Goal: Information Seeking & Learning: Learn about a topic

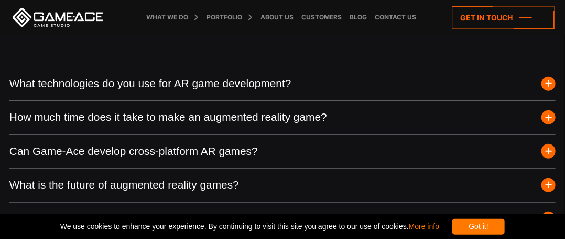
scroll to position [3634, 0]
click at [264, 133] on button "How much time does it take to make an augmented reality game?" at bounding box center [282, 116] width 546 height 33
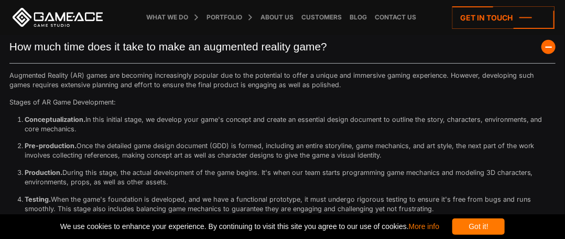
scroll to position [3774, 0]
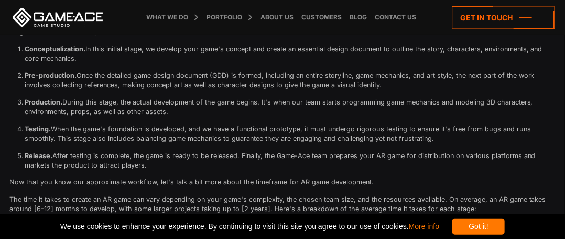
drag, startPoint x: 323, startPoint y: 115, endPoint x: 179, endPoint y: 123, distance: 144.4
click at [179, 116] on p "Production. During this stage, the actual development of the game begins. It's …" at bounding box center [290, 107] width 531 height 19
copy p "starts programming game mechanics and modeling 3D characters, environments, pro…"
click at [312, 133] on ol "Conceptualization. In this initial stage, we develop your game's concept and cr…" at bounding box center [282, 107] width 546 height 125
drag, startPoint x: 23, startPoint y: 140, endPoint x: 201, endPoint y: 178, distance: 181.7
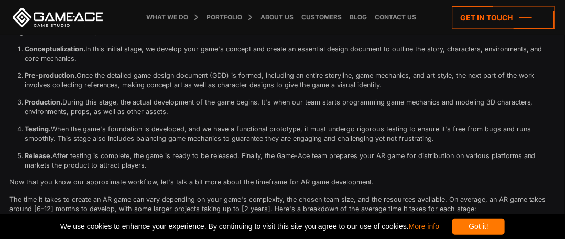
click at [201, 170] on ol "Conceptualization. In this initial stage, we develop your game's concept and cr…" at bounding box center [282, 107] width 546 height 125
copy ol "Testing. When the game's foundation is developed, and we have a functional prot…"
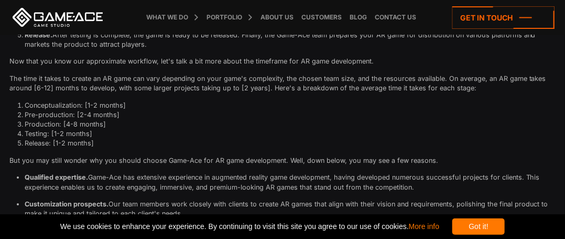
scroll to position [3914, 0]
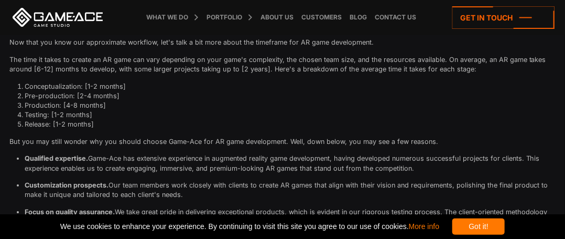
click at [279, 146] on p "But you may still wonder why you should choose Game-Ace for AR game development…" at bounding box center [282, 141] width 546 height 9
